Goal: Information Seeking & Learning: Compare options

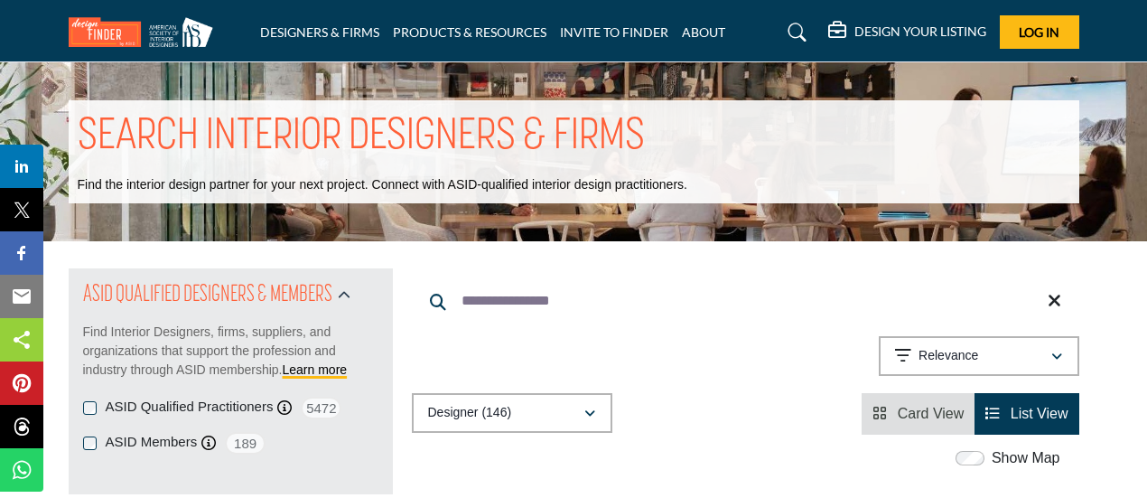
scroll to position [1496, 0]
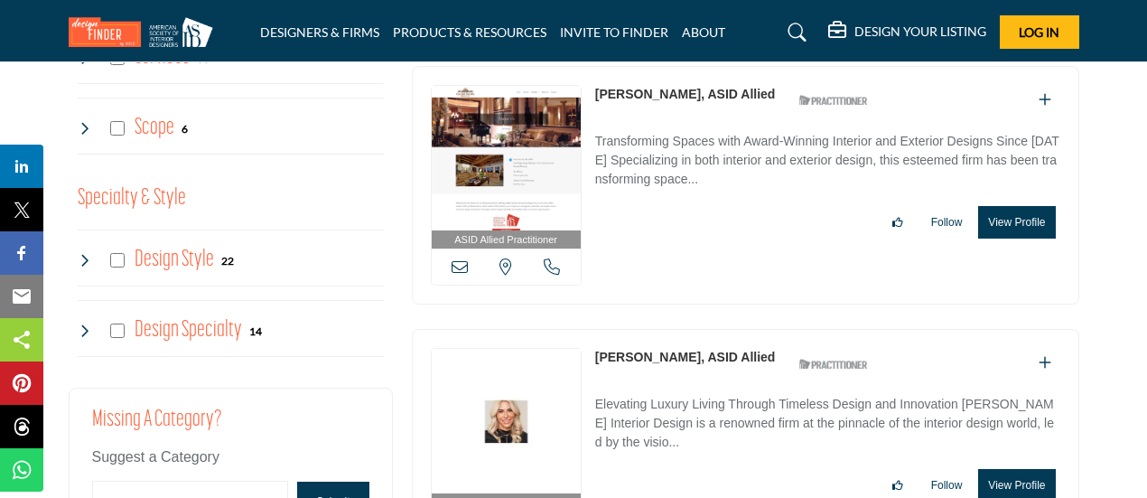
click at [641, 87] on link "[PERSON_NAME], ASID Allied" at bounding box center [685, 94] width 181 height 14
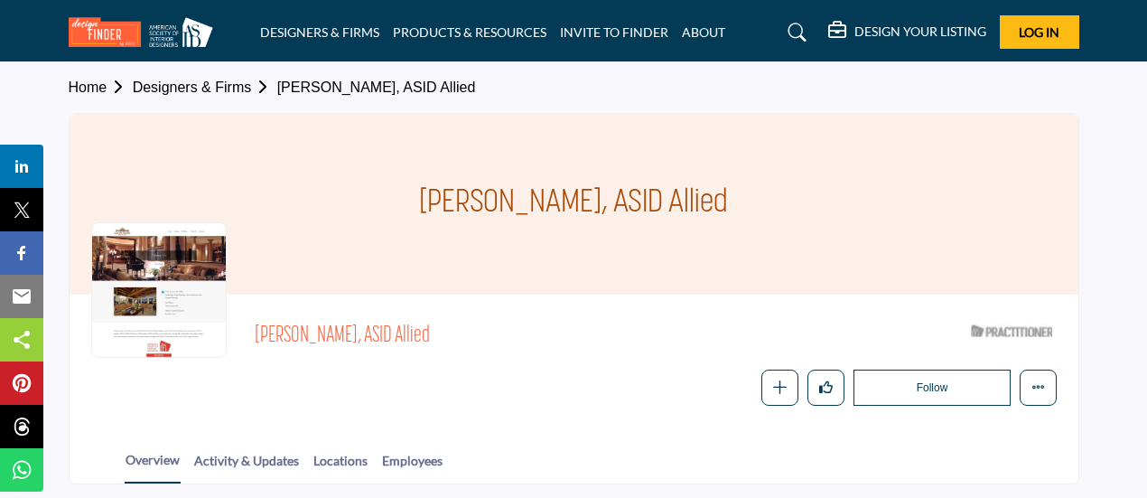
scroll to position [296, 0]
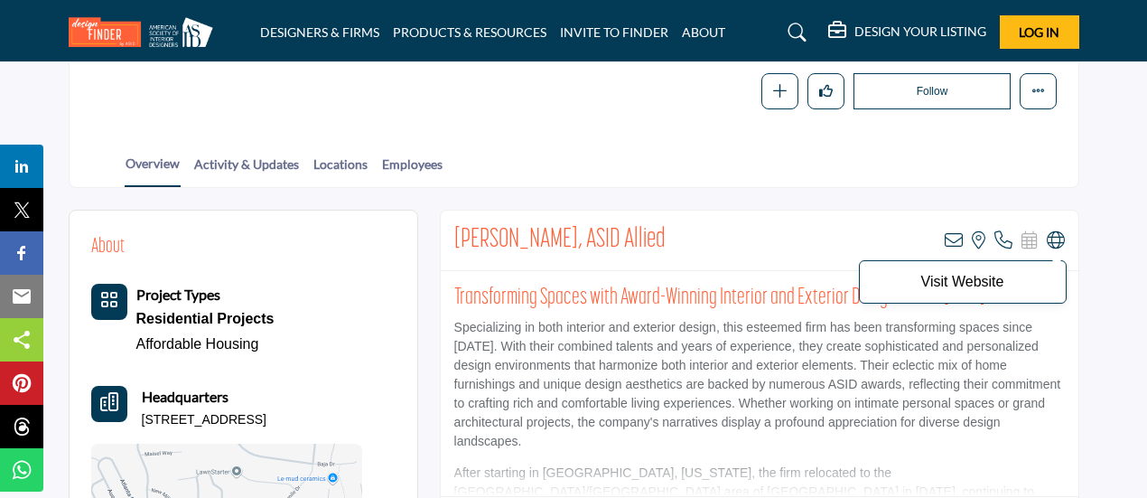
click at [1053, 238] on icon at bounding box center [1056, 240] width 18 height 18
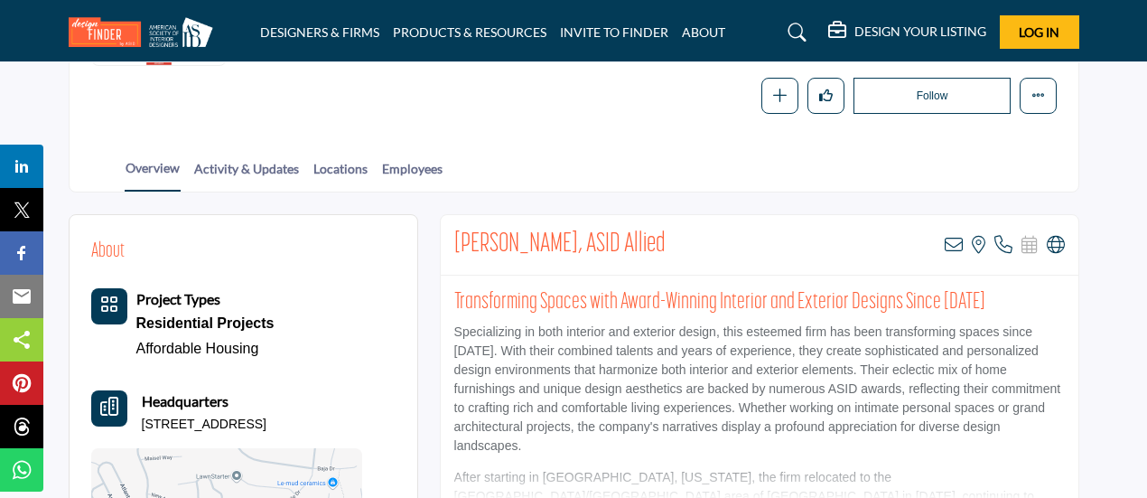
scroll to position [298, 0]
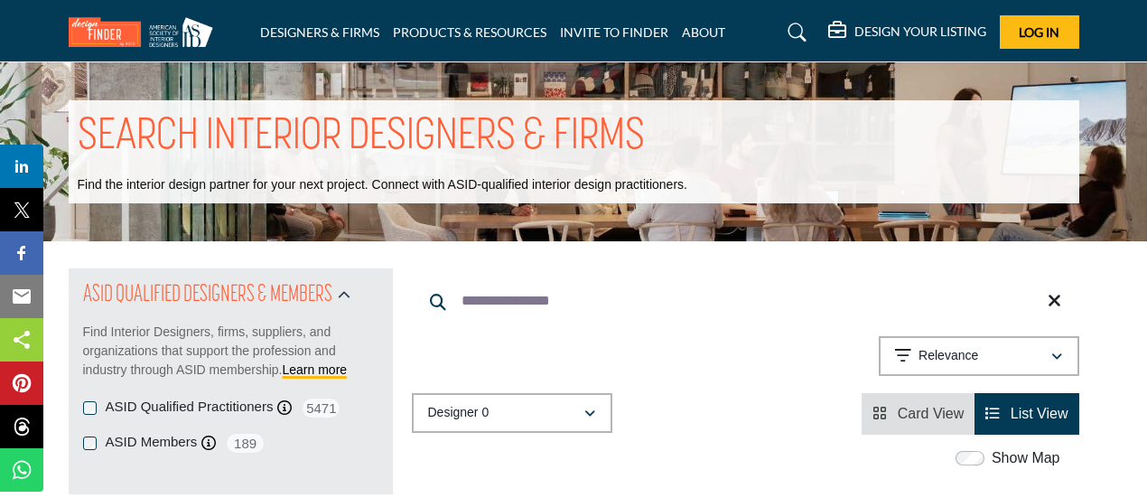
scroll to position [1491, 0]
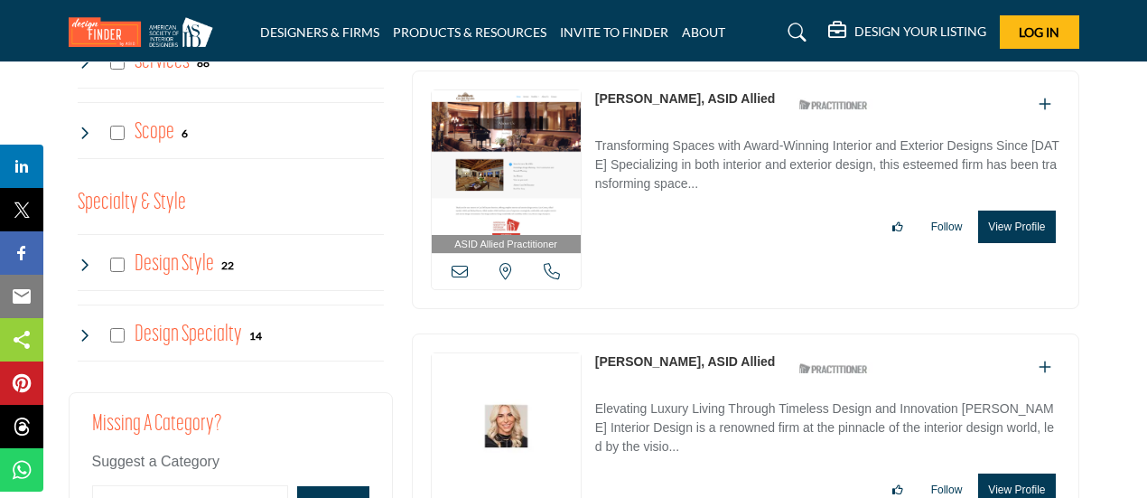
click at [651, 354] on link "Stephanie Larsen, ASID Allied" at bounding box center [685, 361] width 181 height 14
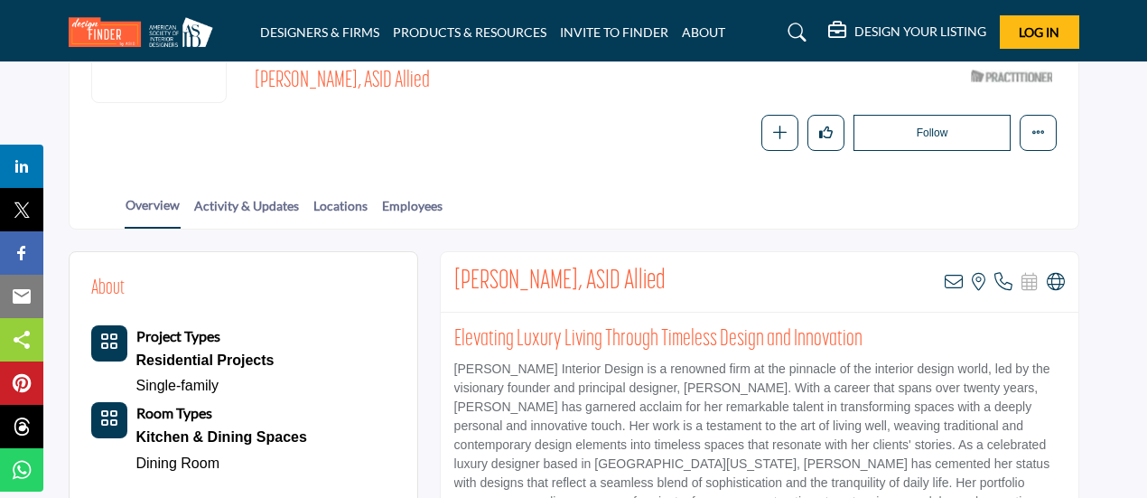
scroll to position [296, 0]
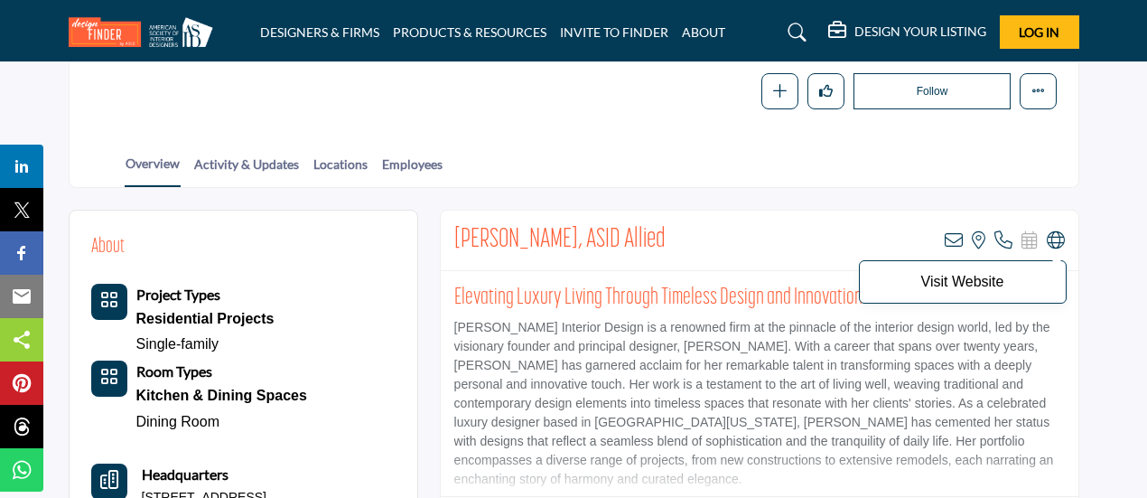
click at [1059, 237] on icon at bounding box center [1056, 240] width 18 height 18
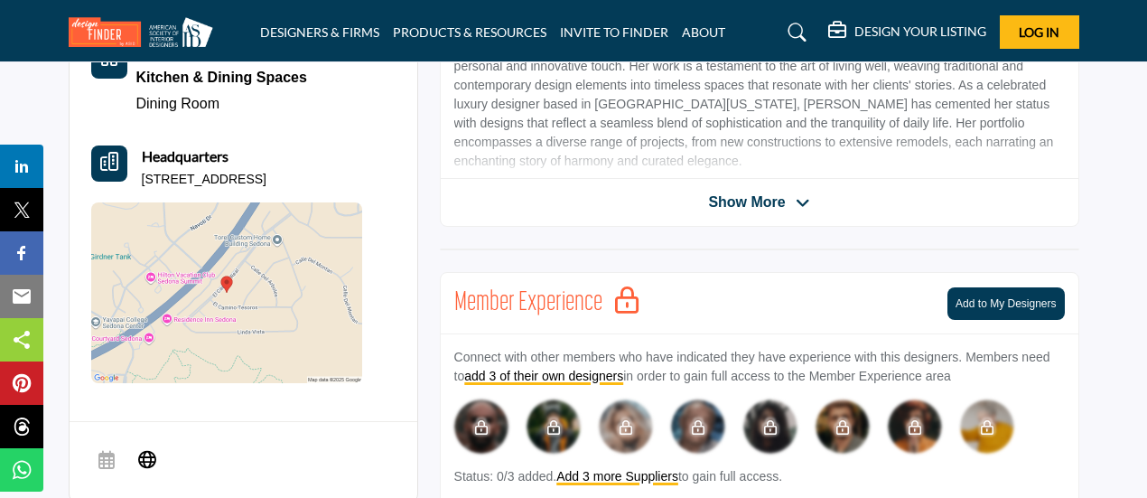
scroll to position [630, 0]
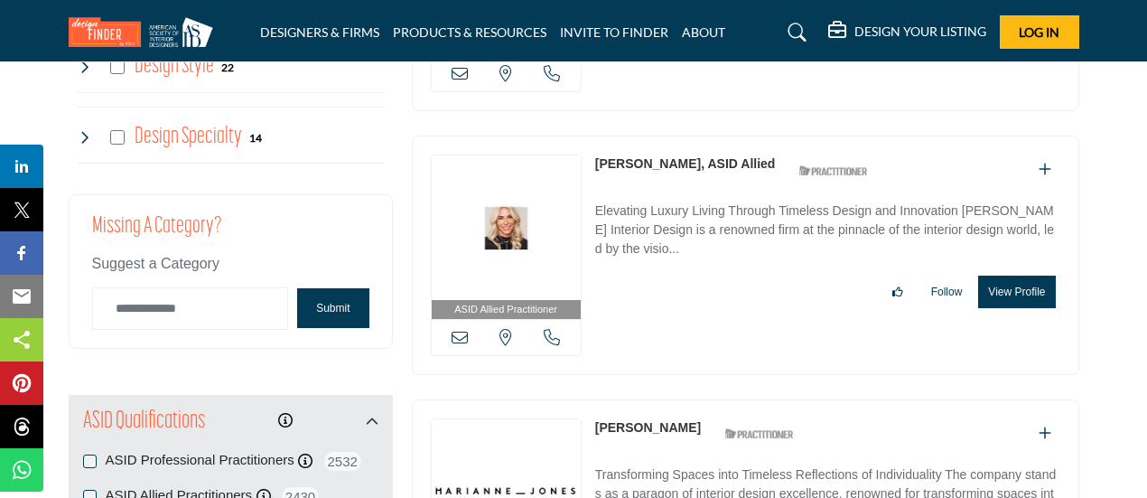
scroll to position [1769, 0]
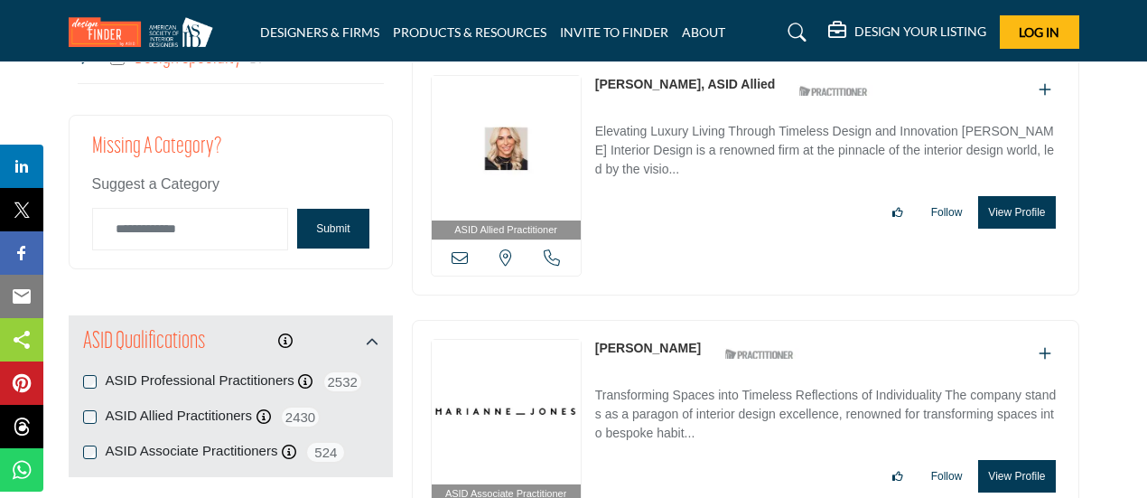
click at [625, 341] on link "[PERSON_NAME]" at bounding box center [648, 348] width 106 height 14
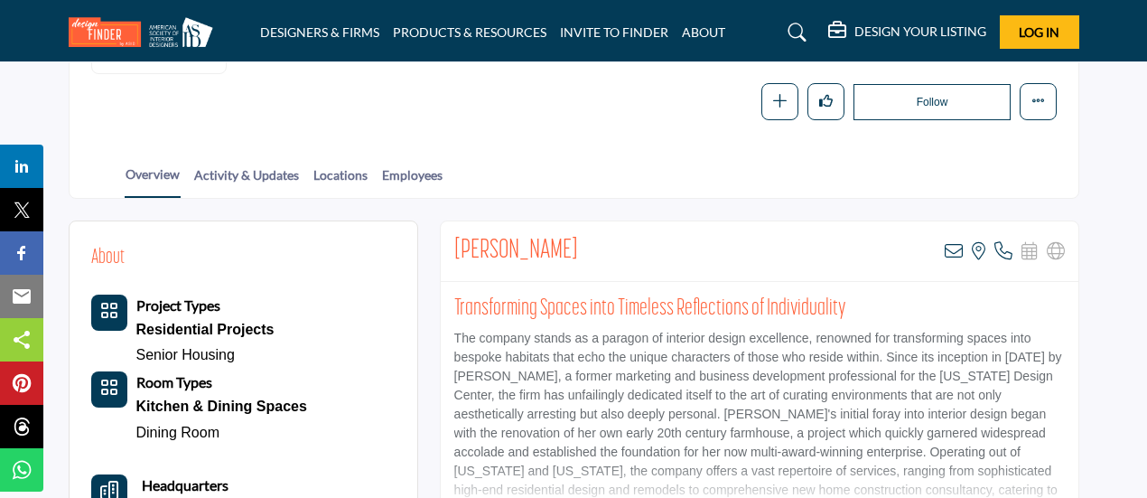
scroll to position [311, 0]
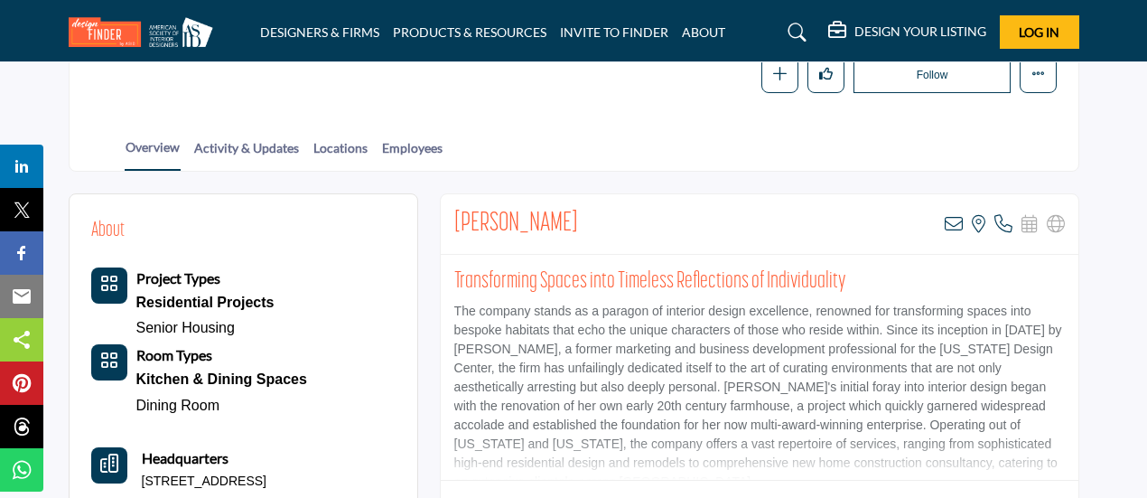
drag, startPoint x: 455, startPoint y: 222, endPoint x: 597, endPoint y: 221, distance: 141.8
click at [597, 221] on div "Marianne Jones View email address of this listing View the location of this lis…" at bounding box center [760, 224] width 638 height 61
copy h2 "[PERSON_NAME]"
click at [927, 342] on p "The company stands as a paragon of interior design excellence, renowned for tra…" at bounding box center [759, 397] width 611 height 190
drag, startPoint x: 925, startPoint y: 346, endPoint x: 1059, endPoint y: 345, distance: 133.7
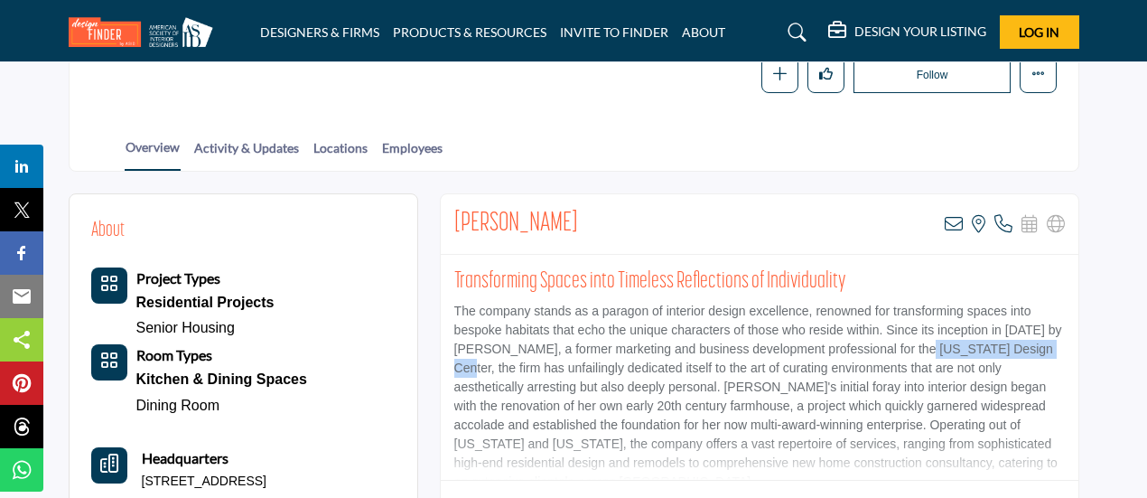
click at [1059, 345] on p "The company stands as a paragon of interior design excellence, renowned for tra…" at bounding box center [759, 397] width 611 height 190
drag, startPoint x: 456, startPoint y: 217, endPoint x: 584, endPoint y: 227, distance: 127.7
click at [584, 227] on div "Marianne Jones View email address of this listing View the location of this lis…" at bounding box center [760, 224] width 638 height 61
copy h2 "[PERSON_NAME]"
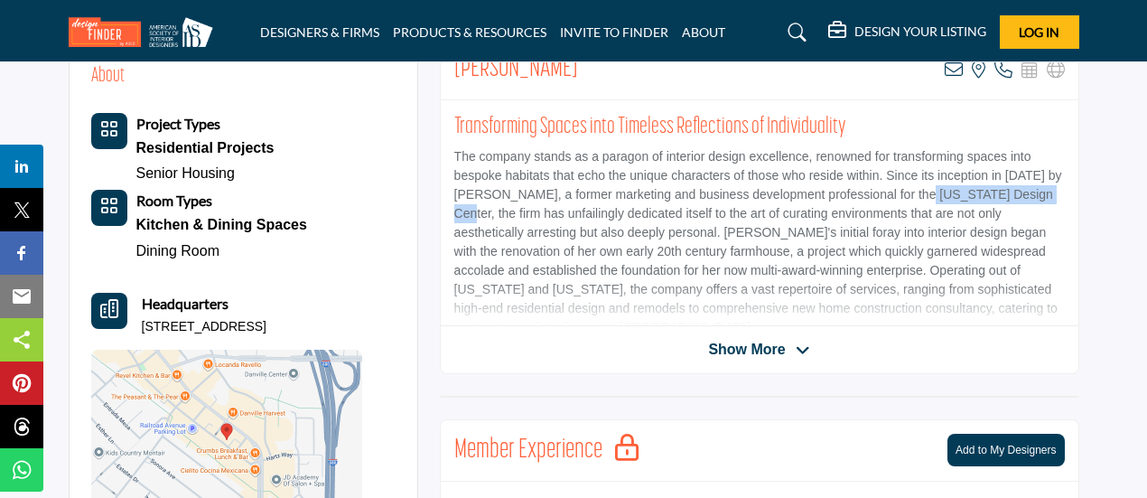
scroll to position [0, 0]
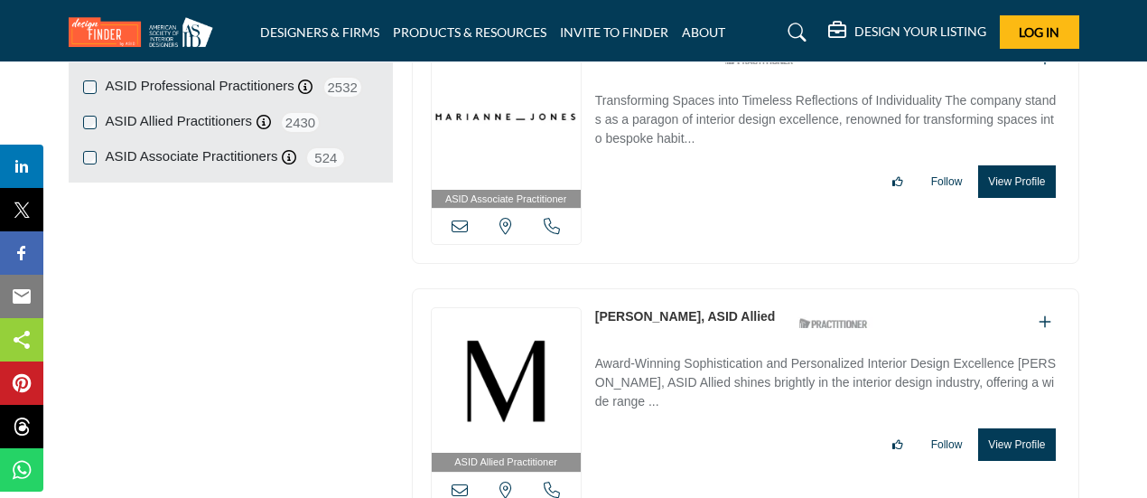
scroll to position [2065, 0]
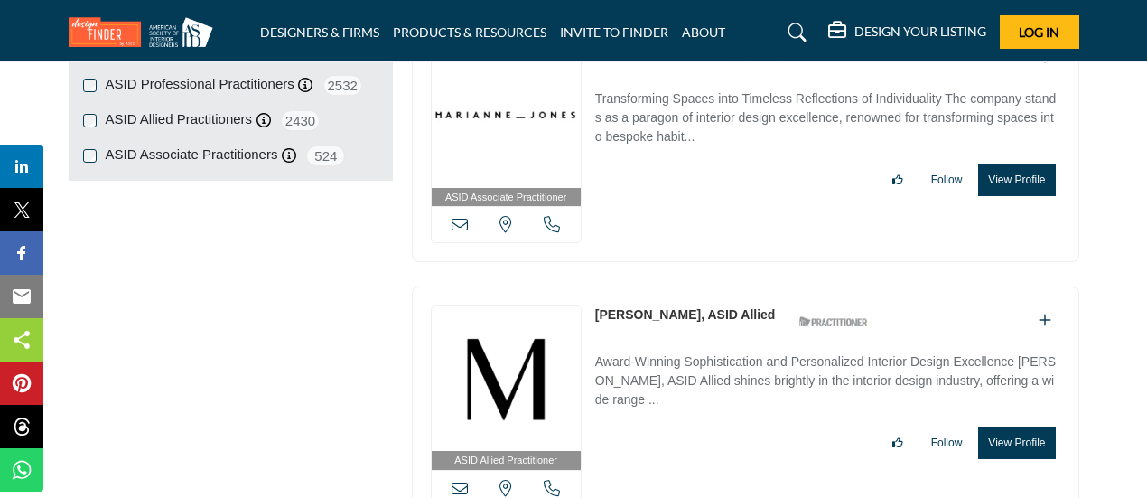
click at [621, 307] on link "Margaret Skinner, ASID Allied" at bounding box center [685, 314] width 181 height 14
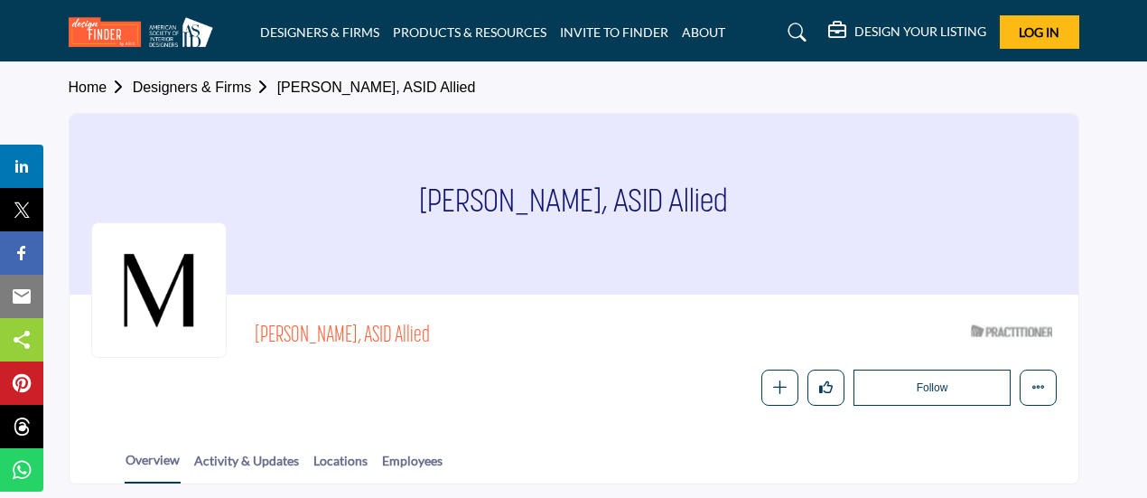
scroll to position [301, 0]
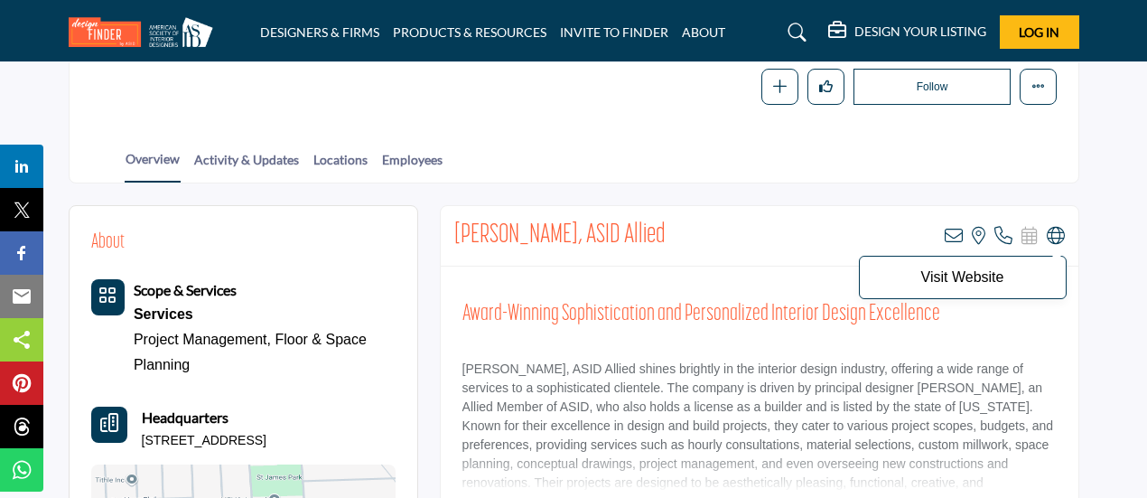
click at [1049, 234] on icon at bounding box center [1056, 236] width 18 height 18
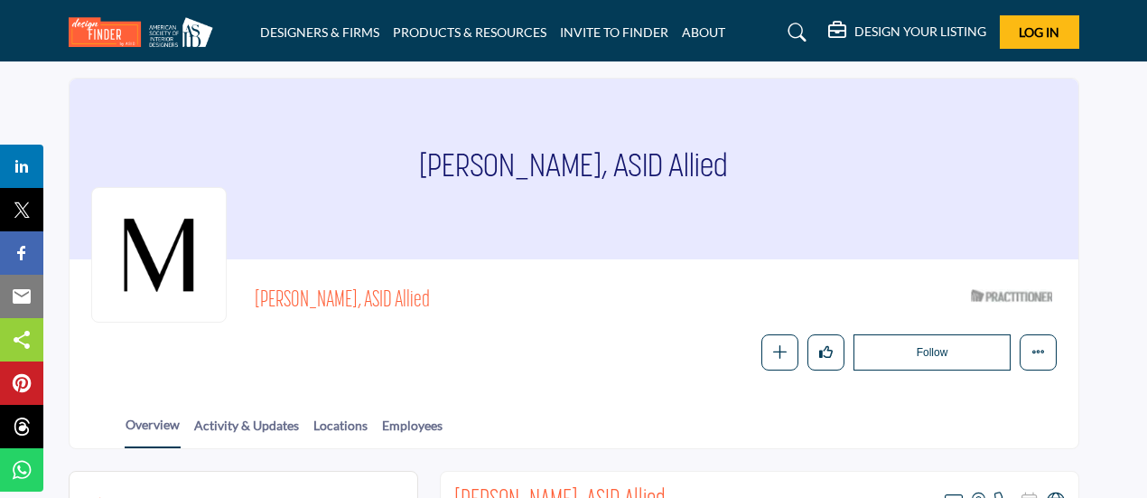
scroll to position [0, 0]
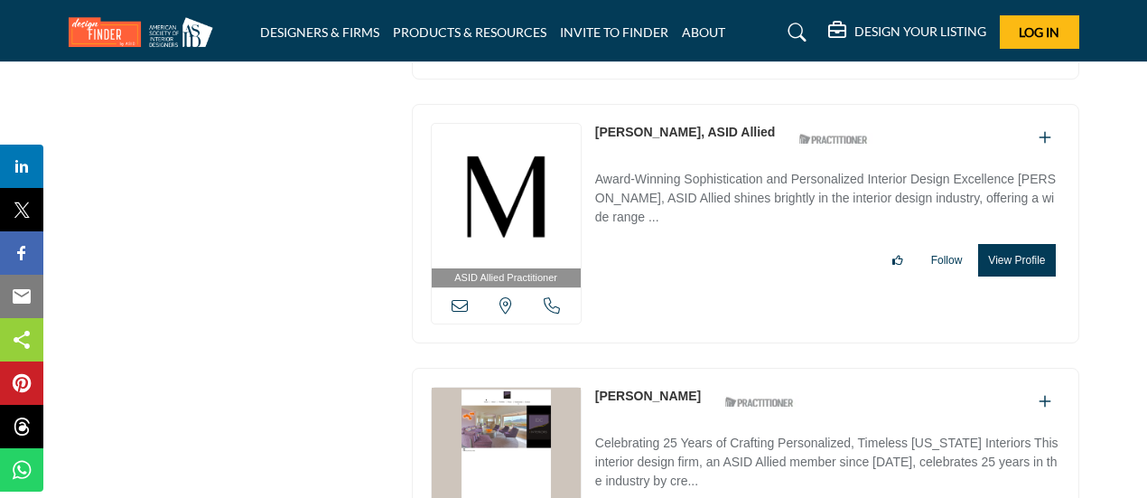
scroll to position [2366, 0]
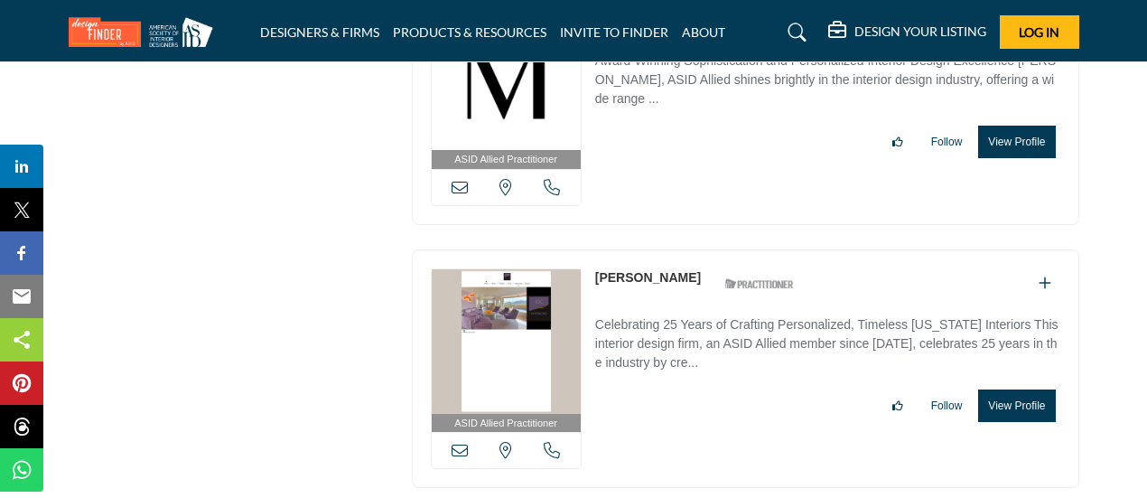
click at [640, 270] on link "[PERSON_NAME]" at bounding box center [648, 277] width 106 height 14
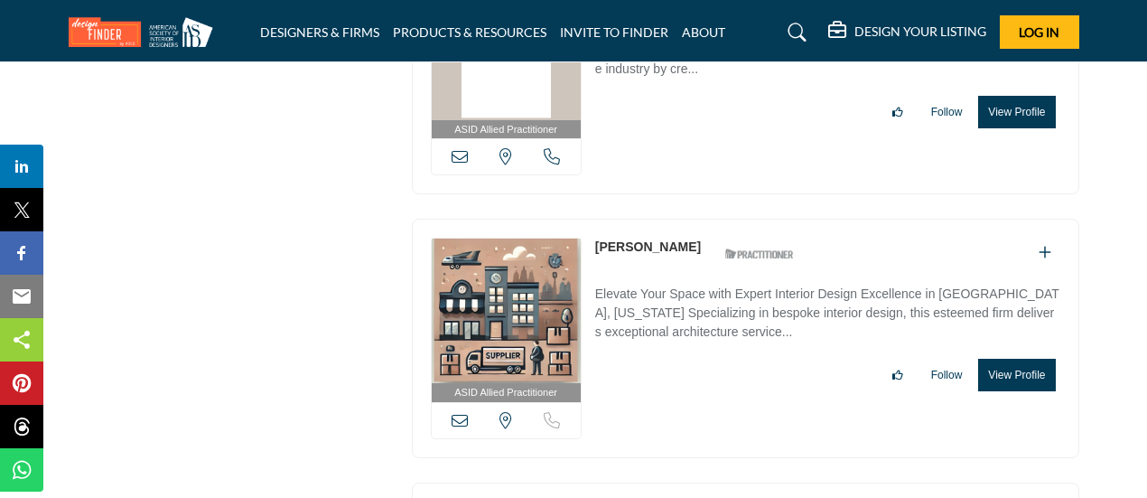
scroll to position [2665, 0]
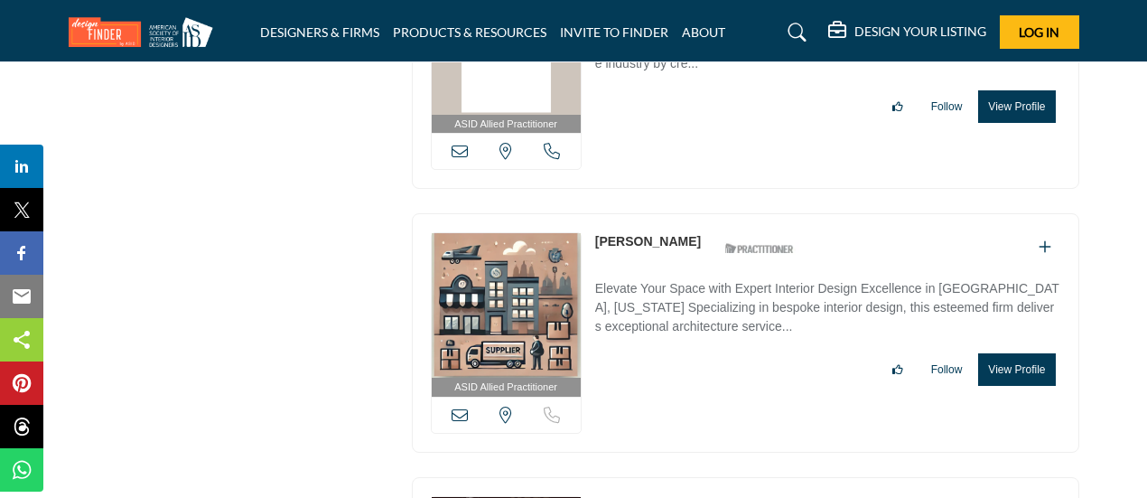
click at [639, 234] on link "[PERSON_NAME]" at bounding box center [648, 241] width 106 height 14
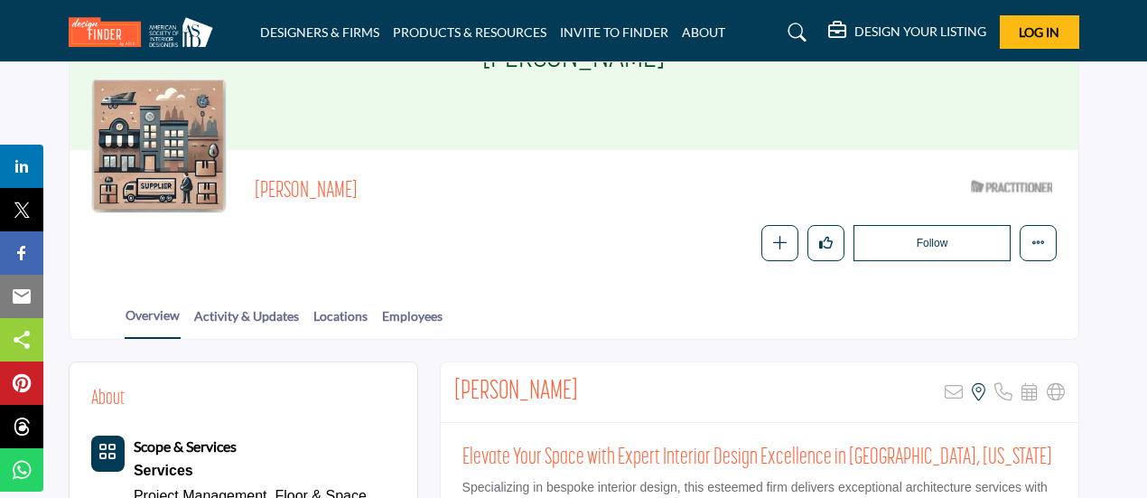
scroll to position [7, 0]
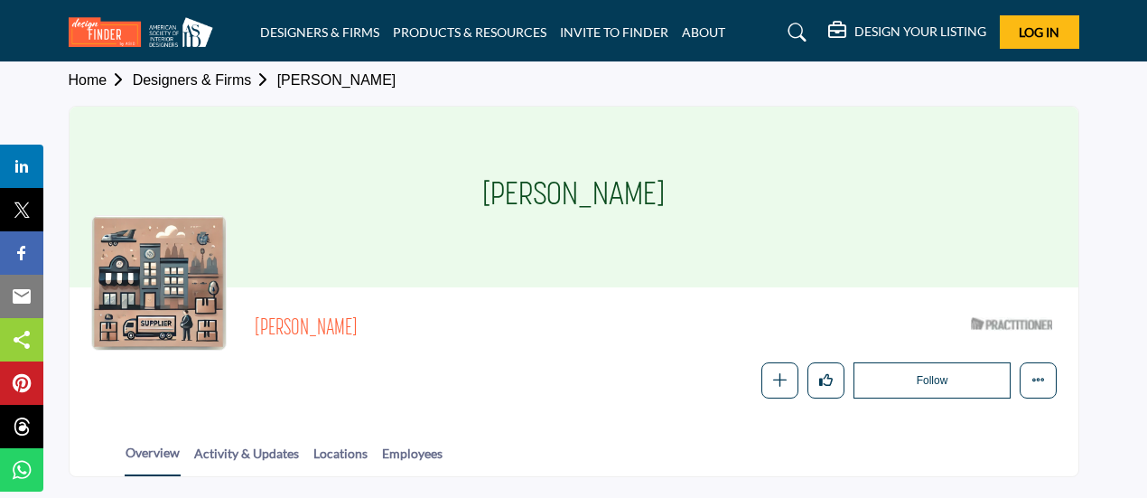
drag, startPoint x: 472, startPoint y: 189, endPoint x: 677, endPoint y: 198, distance: 206.1
click at [665, 198] on h1 "[PERSON_NAME]" at bounding box center [573, 197] width 182 height 181
copy h1 "[PERSON_NAME]"
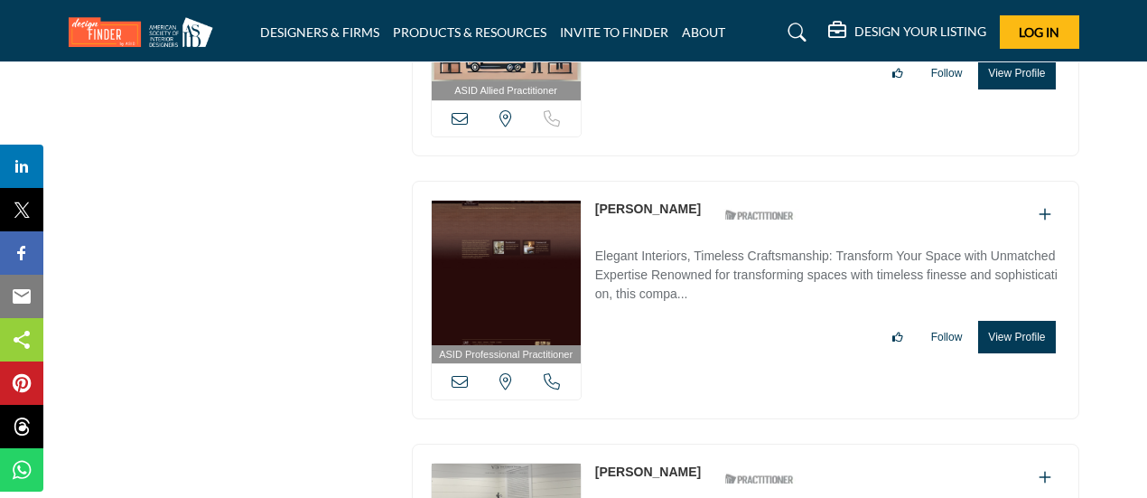
scroll to position [2963, 0]
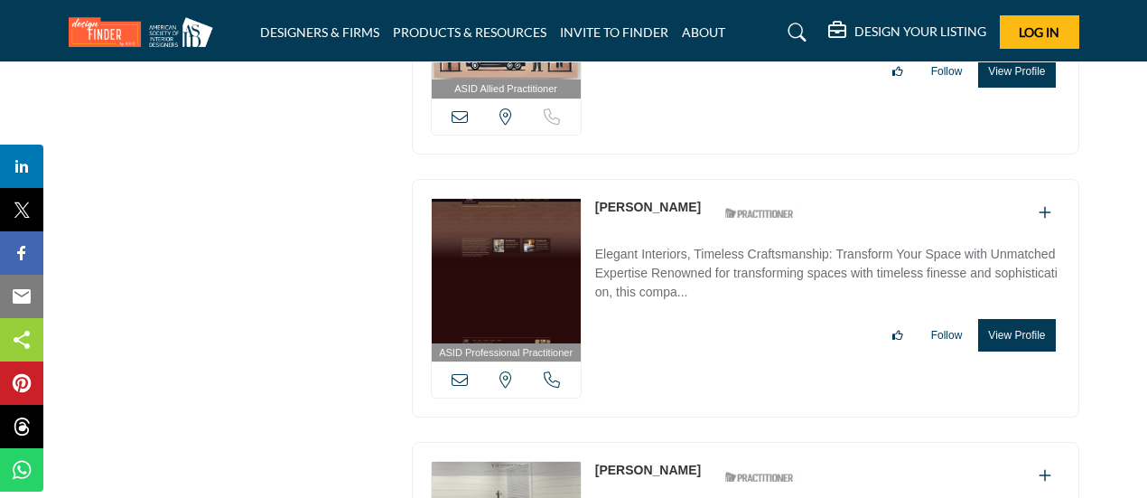
click at [674, 200] on link "[PERSON_NAME]" at bounding box center [648, 207] width 106 height 14
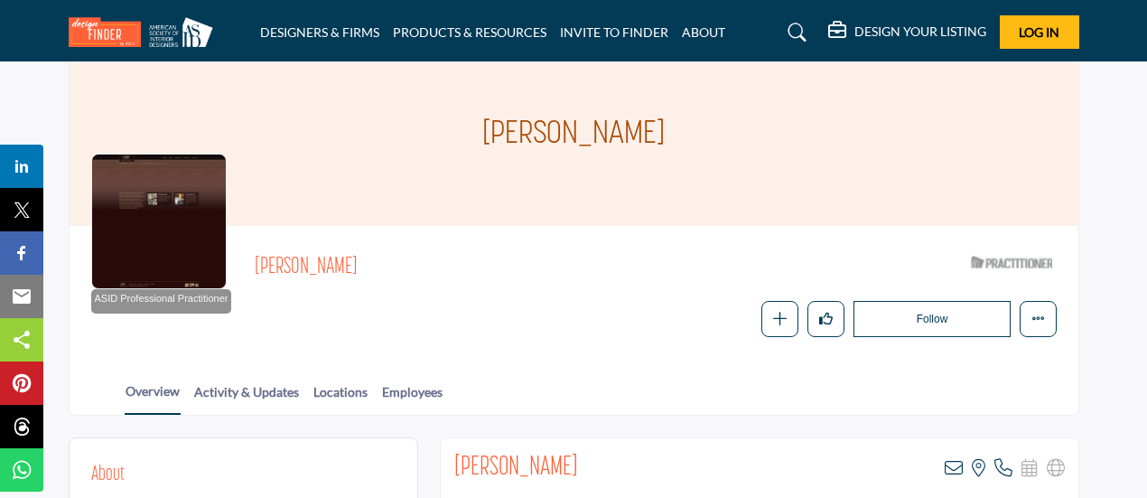
scroll to position [27, 0]
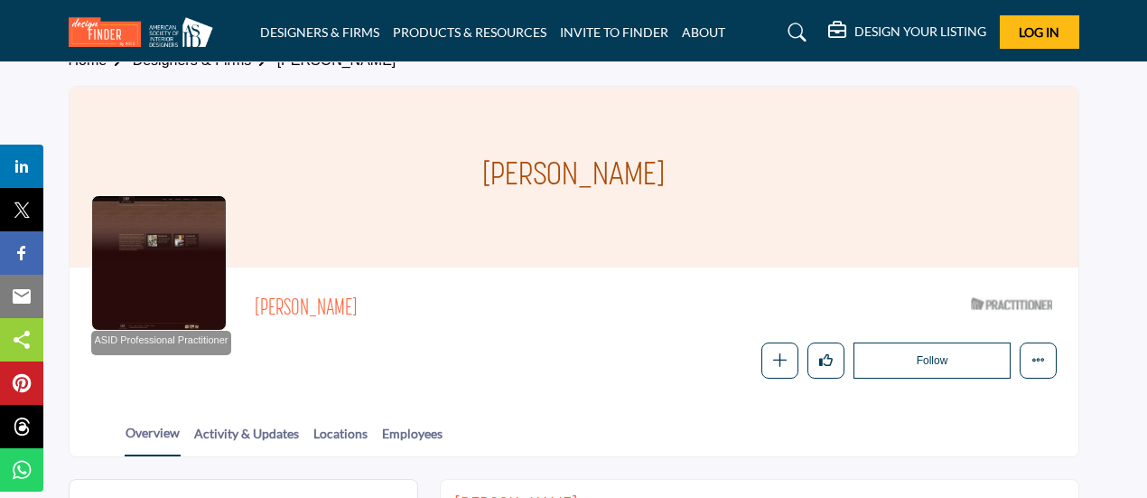
drag, startPoint x: 700, startPoint y: 173, endPoint x: 434, endPoint y: 172, distance: 266.5
click at [434, 172] on div "[PERSON_NAME]" at bounding box center [574, 177] width 1009 height 181
copy h1 "[PERSON_NAME]"
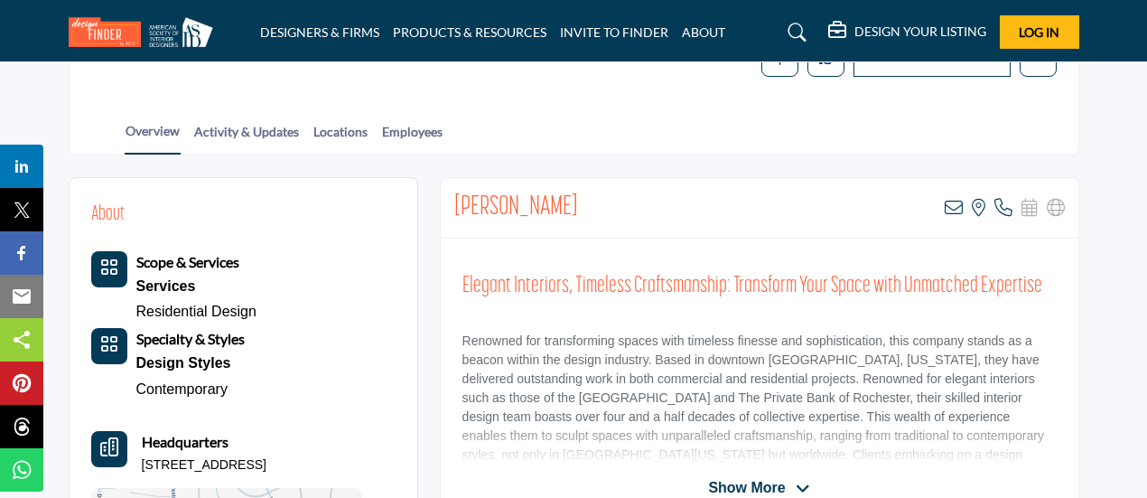
scroll to position [630, 0]
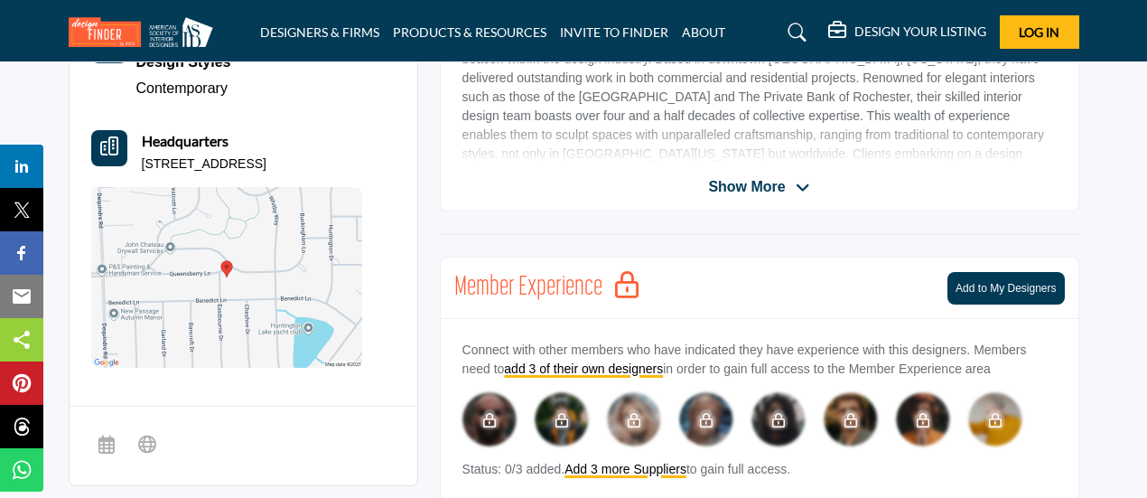
drag, startPoint x: 134, startPoint y: 158, endPoint x: 397, endPoint y: 158, distance: 263.8
click at [397, 158] on div "About Scope & Services Services Residential Design" at bounding box center [244, 135] width 348 height 516
copy p "2420 Queensberry Ln, 48316-2046, USA"
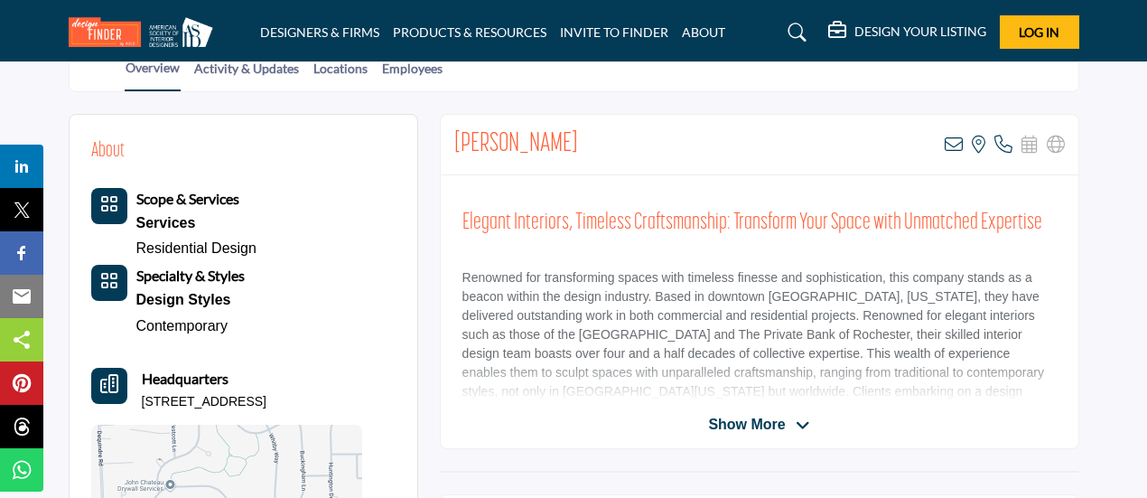
scroll to position [329, 0]
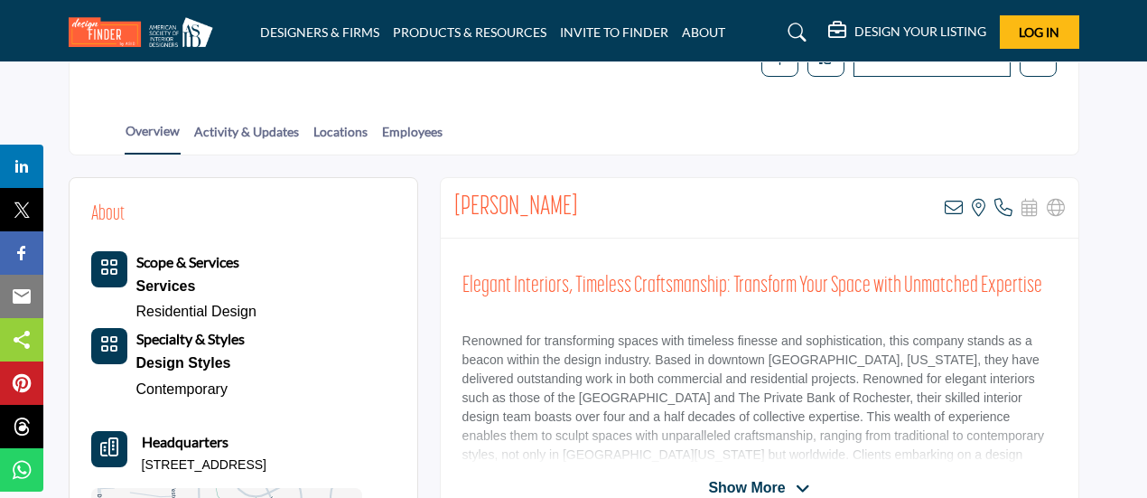
drag, startPoint x: 748, startPoint y: 480, endPoint x: 748, endPoint y: 458, distance: 21.7
click at [748, 480] on span "Show More" at bounding box center [746, 488] width 77 height 22
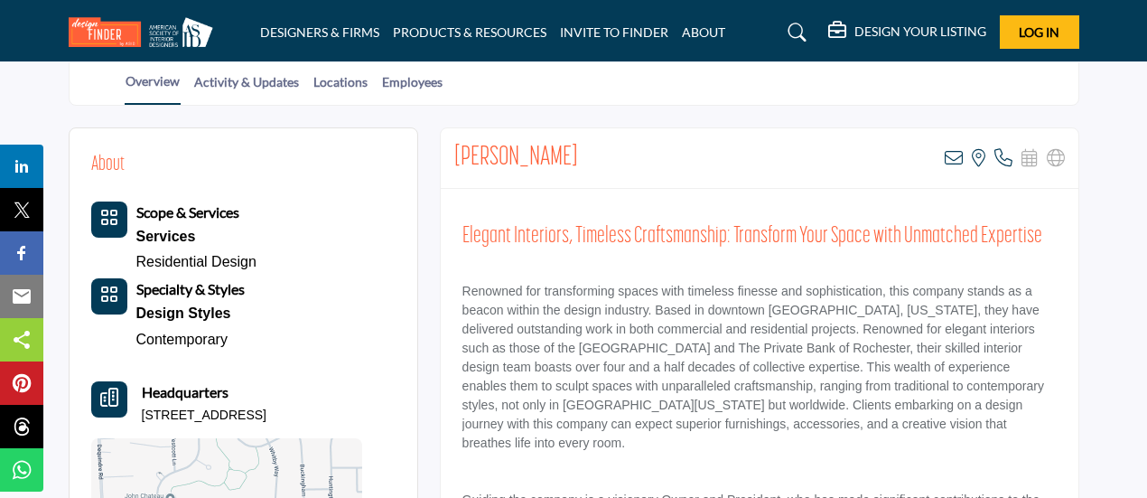
scroll to position [403, 0]
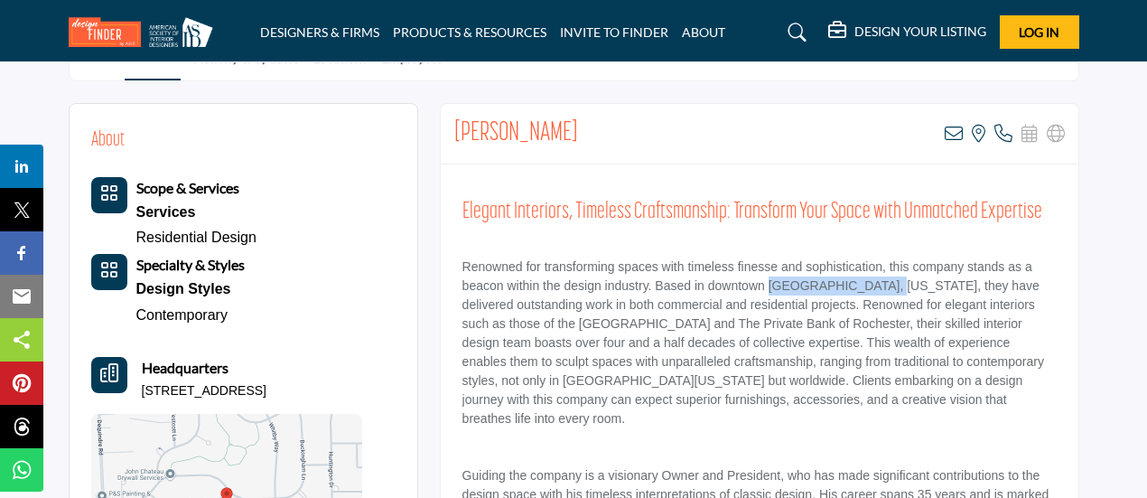
drag, startPoint x: 768, startPoint y: 283, endPoint x: 880, endPoint y: 290, distance: 112.2
click at [880, 290] on p "Renowned for transforming spaces with timeless finesse and sophistication, this…" at bounding box center [759, 342] width 594 height 171
copy p "Rochester, Michigan"
drag, startPoint x: 456, startPoint y: 135, endPoint x: 627, endPoint y: 133, distance: 170.7
click at [627, 133] on div "Jennifer Johns-Miller View email address of this listing View the location of t…" at bounding box center [760, 134] width 638 height 61
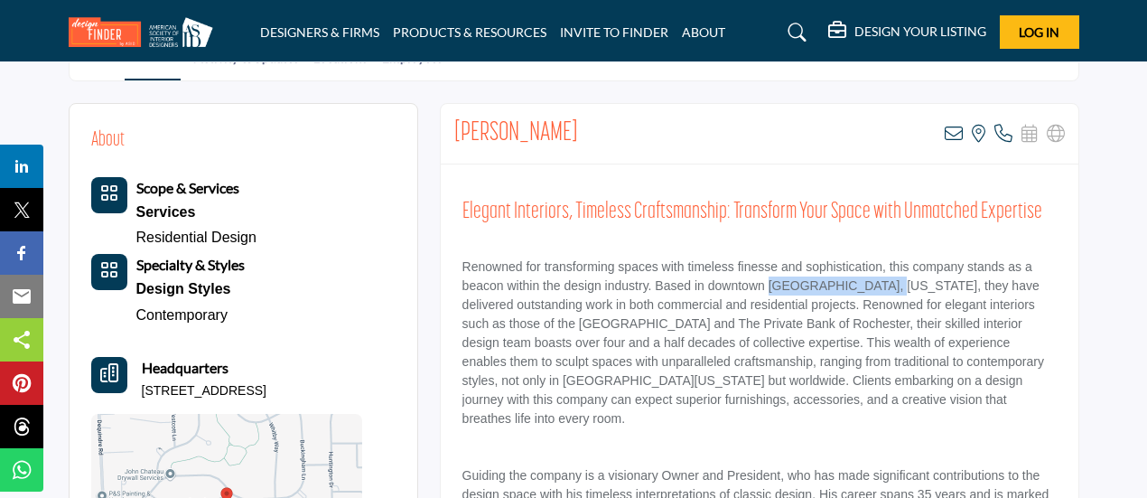
copy h2 "[PERSON_NAME]"
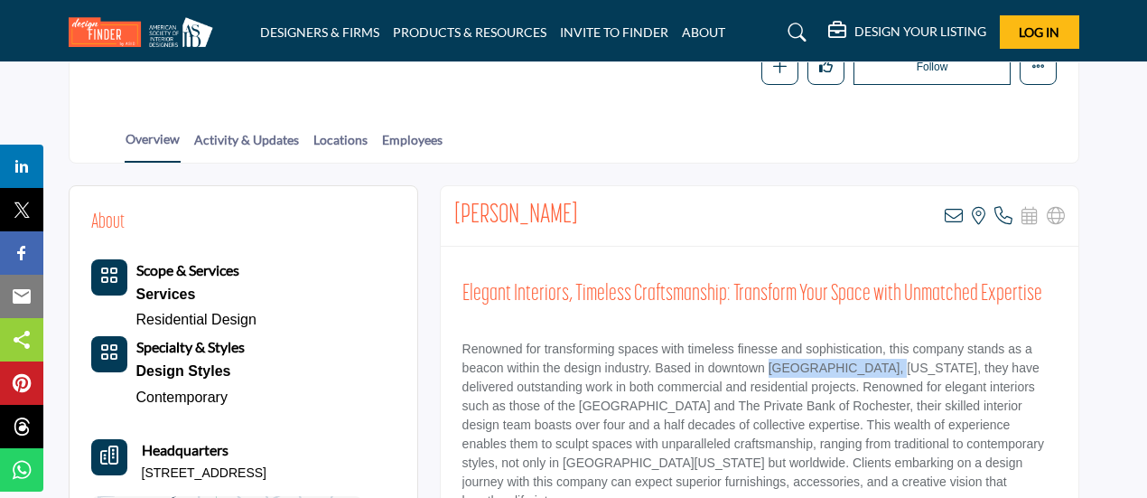
scroll to position [291, 0]
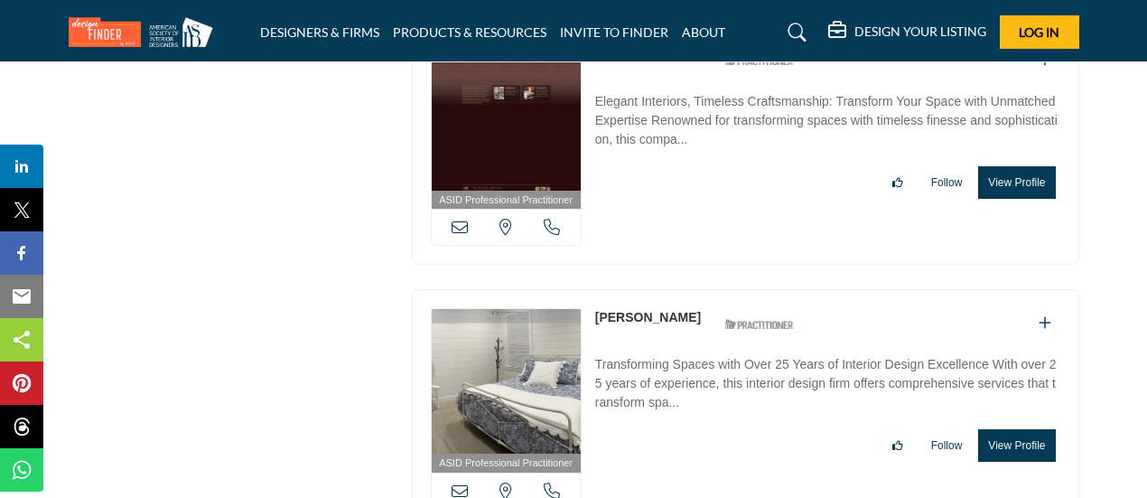
scroll to position [3264, 0]
